Goal: Task Accomplishment & Management: Use online tool/utility

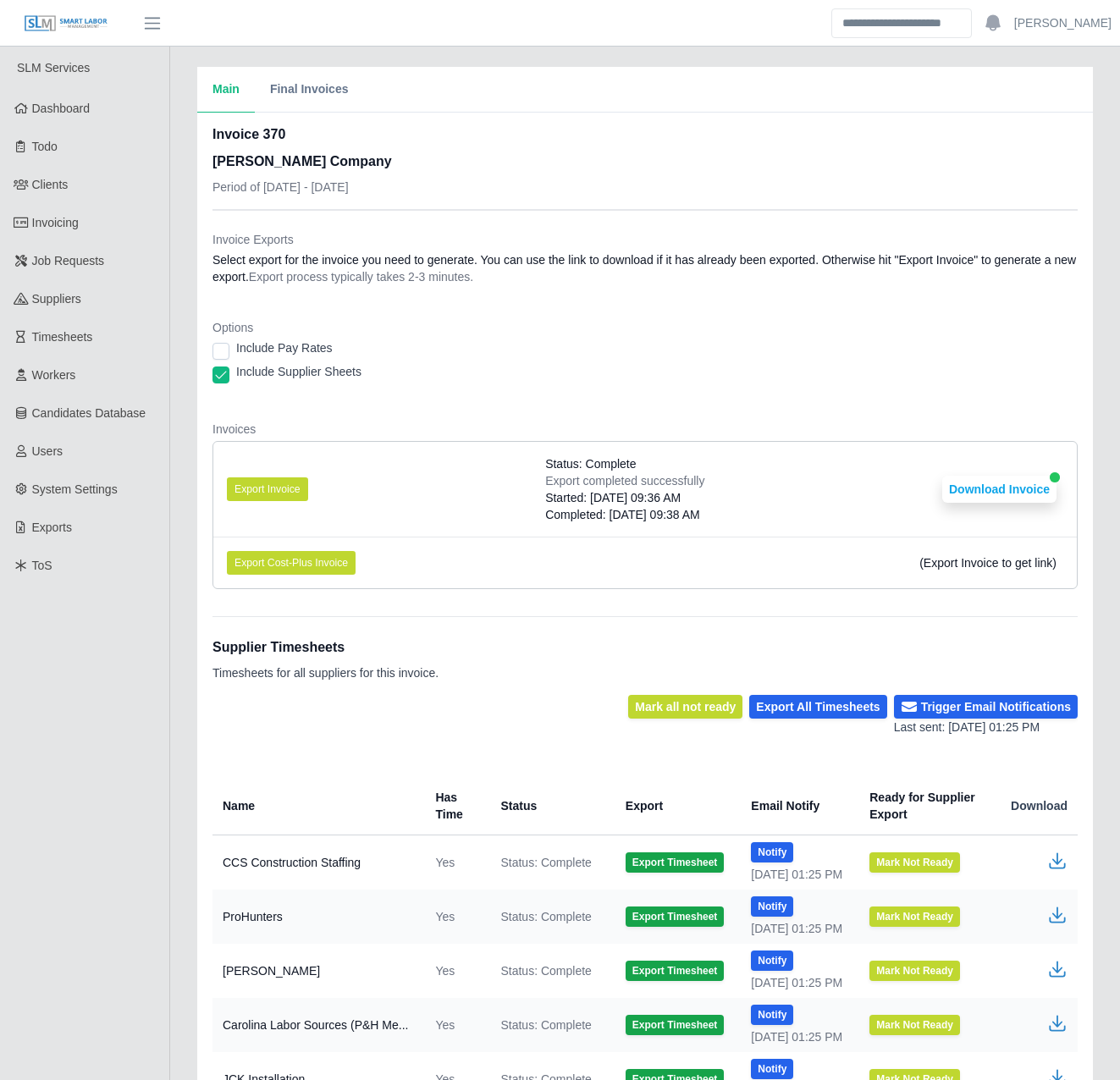
click at [177, 346] on div "Main Final Invoices Invoice 370 [PERSON_NAME] Company Period of [DATE] - [DATE]…" at bounding box center [645, 704] width 950 height 1275
click at [179, 352] on div "Main Final Invoices Invoice 370 [PERSON_NAME] Company Period of [DATE] - [DATE]…" at bounding box center [645, 704] width 950 height 1275
click at [480, 485] on li "Export Invoice Status: Complete Export completed successfully Started: [DATE] 0…" at bounding box center [645, 489] width 863 height 95
click at [181, 549] on div "Main Final Invoices Invoice 370 [PERSON_NAME] Company Period of [DATE] - [DATE]…" at bounding box center [645, 704] width 950 height 1275
click at [179, 549] on div "Main Final Invoices Invoice 370 [PERSON_NAME] Company Period of [DATE] - [DATE]…" at bounding box center [645, 704] width 950 height 1275
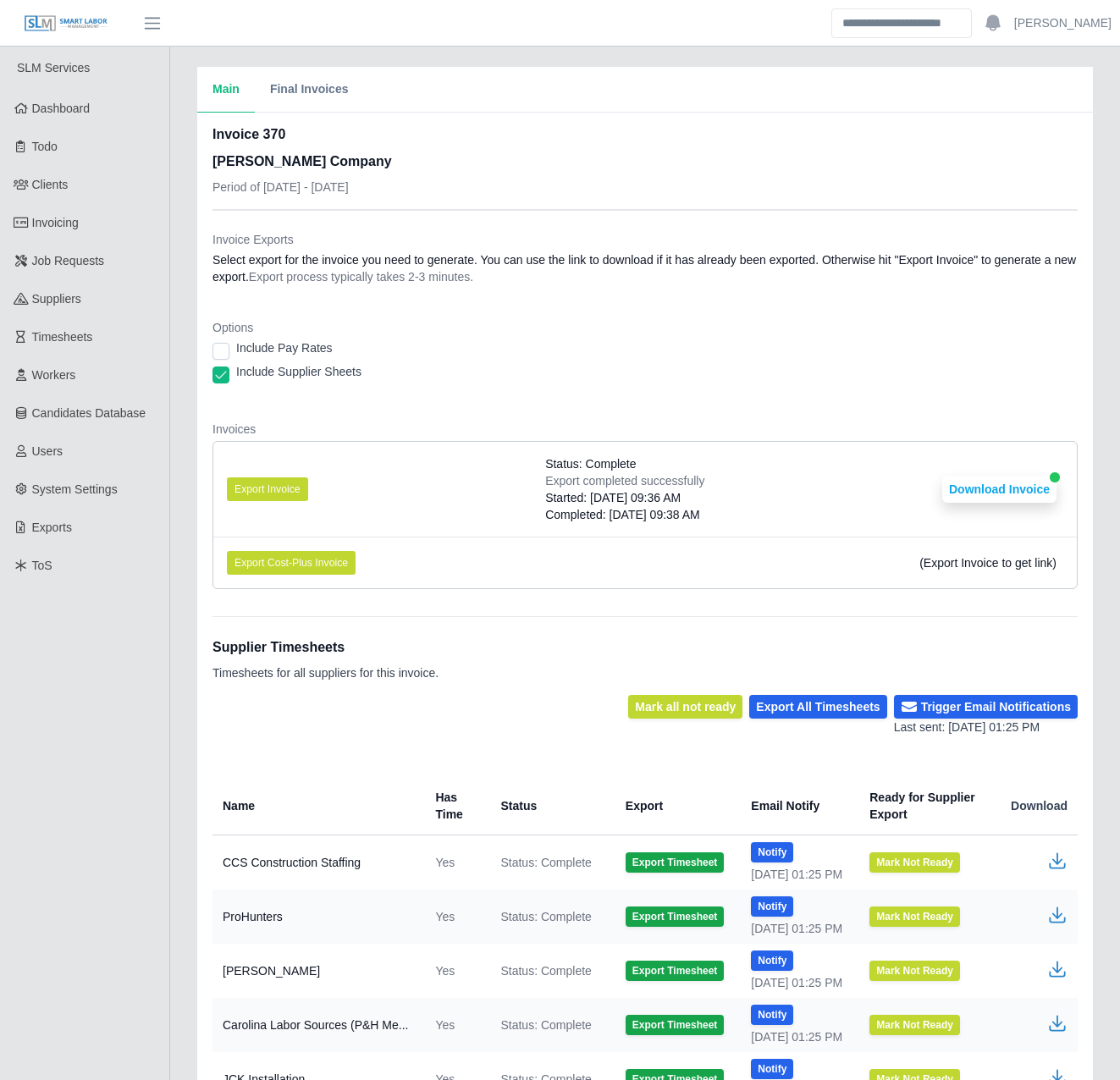
click at [179, 549] on div "Main Final Invoices Invoice 370 [PERSON_NAME] Company Period of [DATE] - [DATE]…" at bounding box center [645, 704] width 950 height 1275
click at [279, 588] on li "Export Cost-Plus Invoice (Export Invoice to get link)" at bounding box center [645, 562] width 863 height 52
